Goal: Check status: Check status

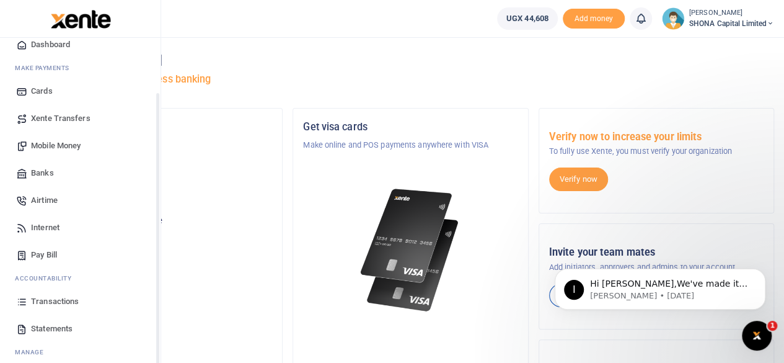
scroll to position [79, 0]
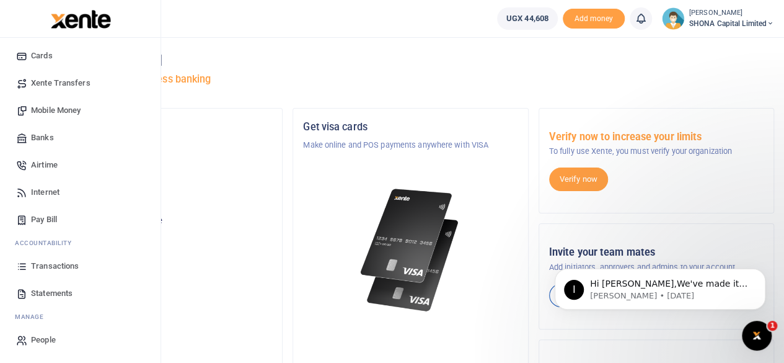
click at [48, 263] on span "Transactions" at bounding box center [55, 266] width 48 height 12
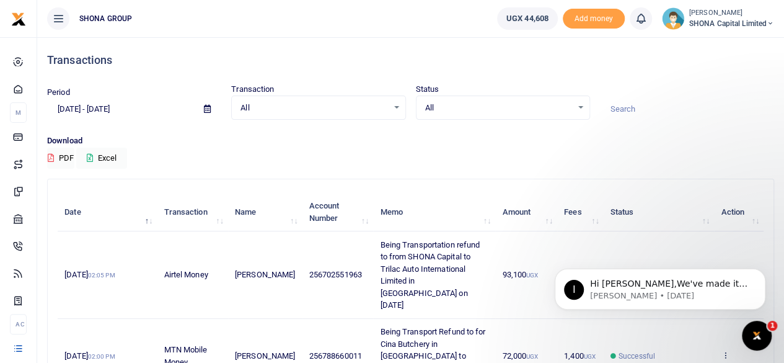
click at [208, 107] on icon at bounding box center [207, 109] width 7 height 8
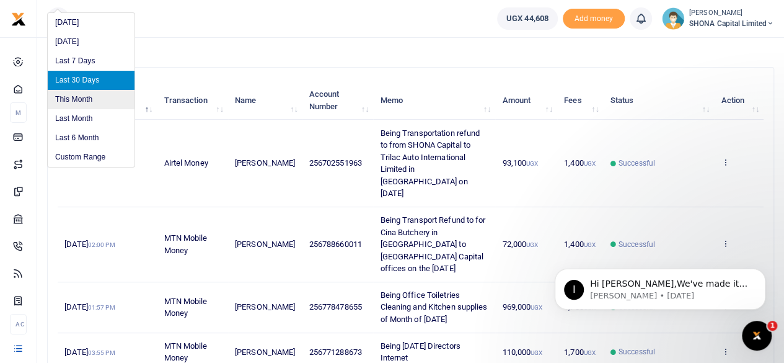
scroll to position [124, 0]
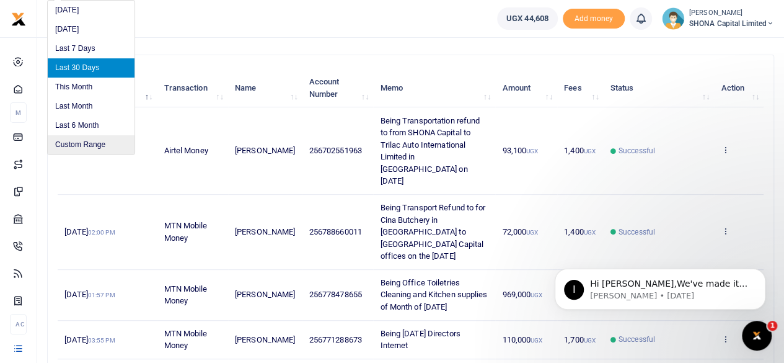
click at [97, 146] on li "Custom Range" at bounding box center [91, 144] width 87 height 19
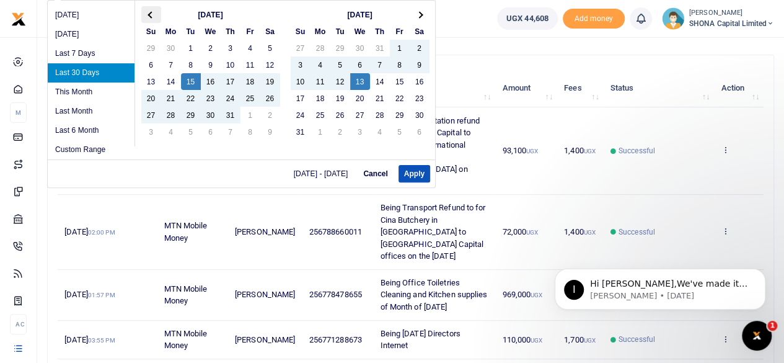
click at [151, 12] on span at bounding box center [151, 14] width 7 height 7
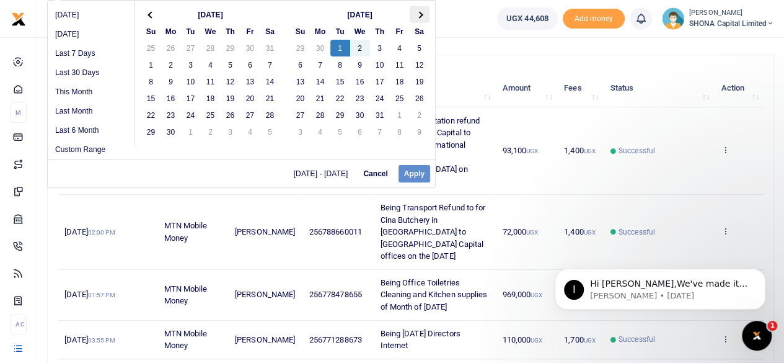
click at [418, 13] on span at bounding box center [419, 14] width 7 height 7
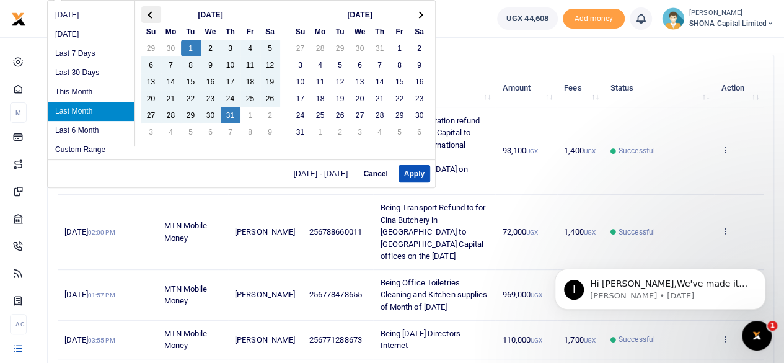
click at [151, 14] on span at bounding box center [151, 14] width 7 height 7
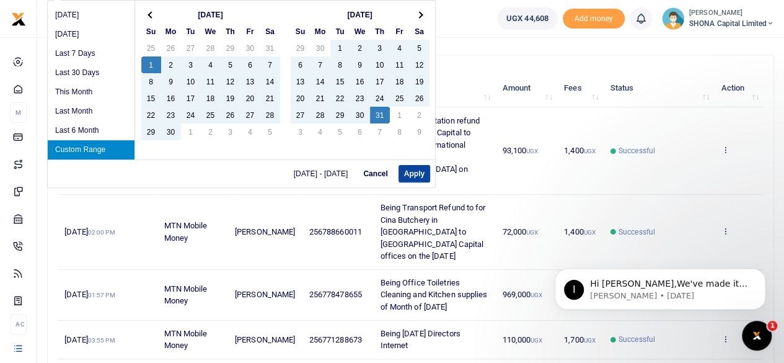
click at [410, 169] on button "Apply" at bounding box center [415, 173] width 32 height 17
type input "[DATE] - [DATE]"
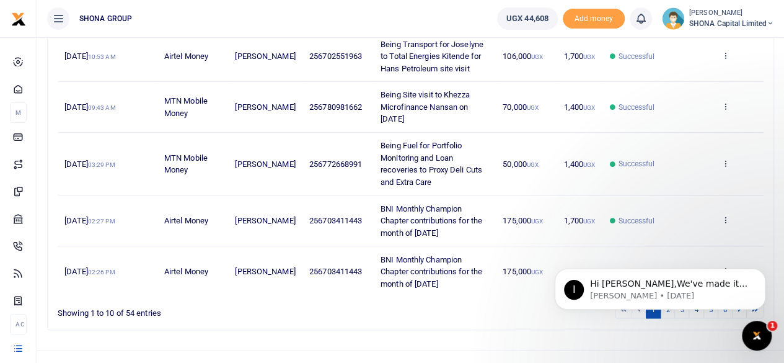
scroll to position [482, 0]
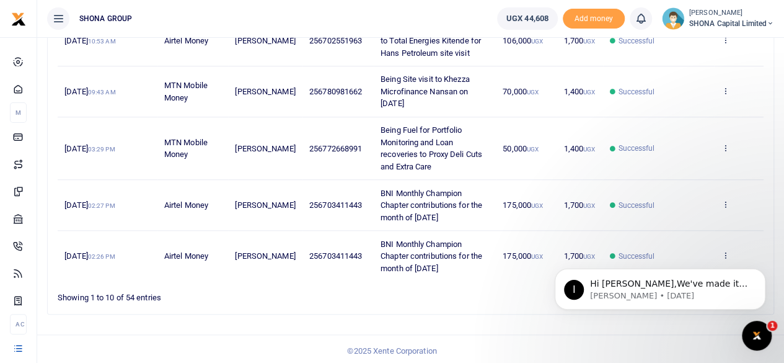
click at [487, 297] on ul "1 2 3 4 5 6" at bounding box center [560, 294] width 407 height 17
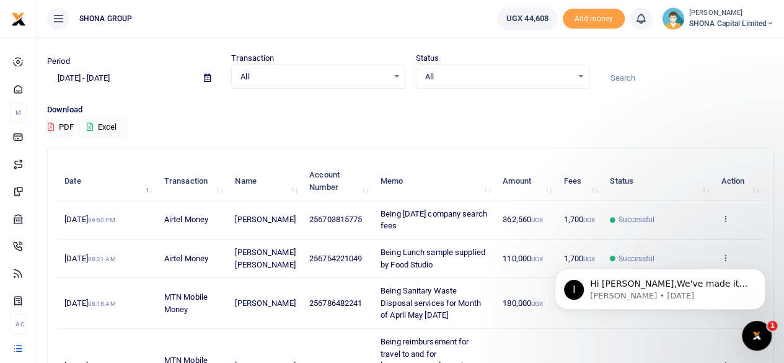
scroll to position [0, 0]
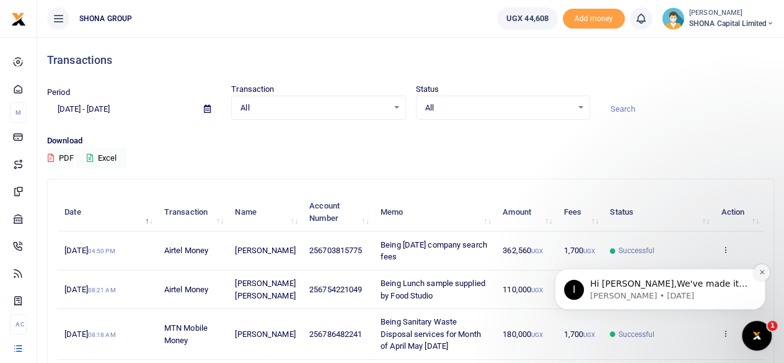
click at [763, 272] on icon "Dismiss notification" at bounding box center [762, 271] width 7 height 7
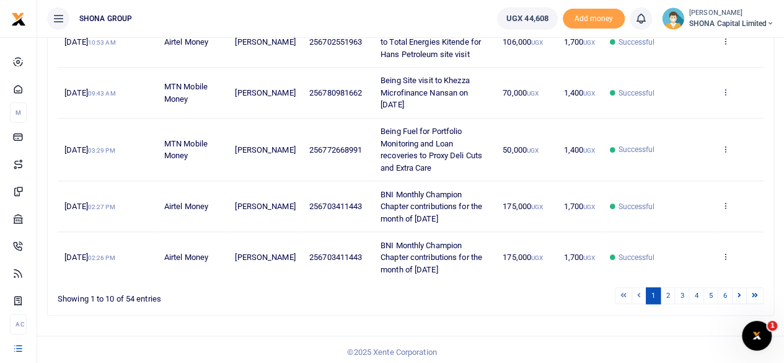
scroll to position [482, 0]
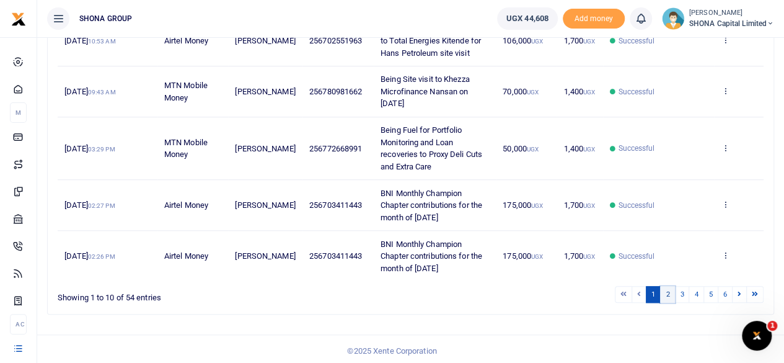
click at [670, 291] on link "2" at bounding box center [667, 294] width 15 height 17
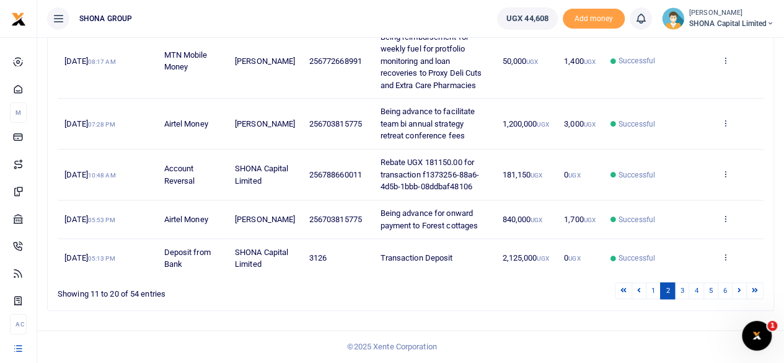
scroll to position [518, 0]
click at [681, 288] on link "3" at bounding box center [682, 290] width 15 height 17
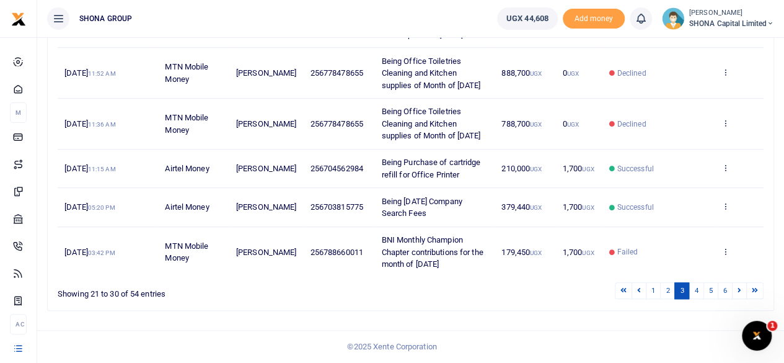
scroll to position [470, 0]
click at [698, 291] on link "4" at bounding box center [696, 290] width 15 height 17
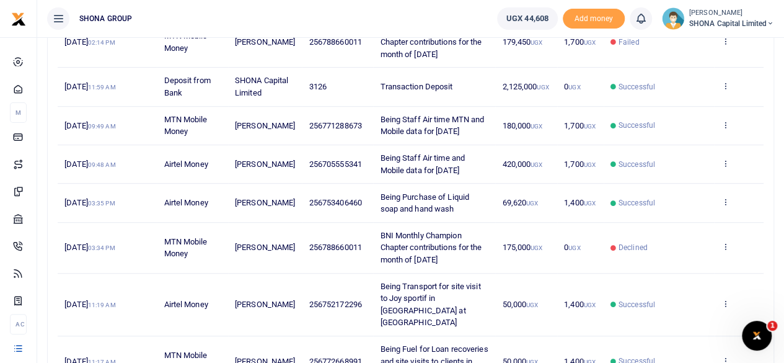
scroll to position [285, 0]
